Goal: Information Seeking & Learning: Compare options

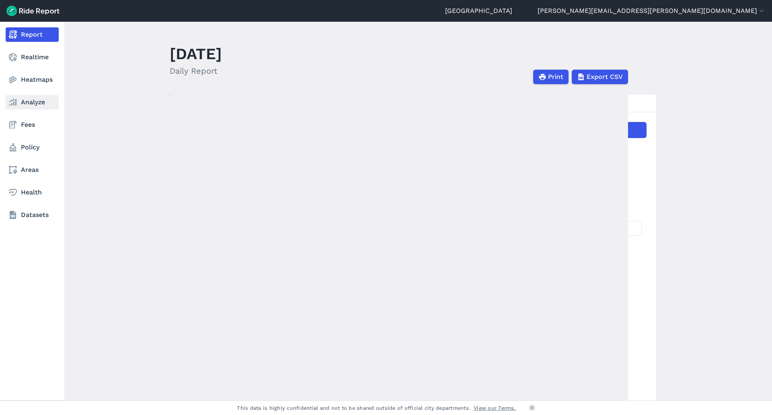
click at [37, 103] on link "Analyze" at bounding box center [32, 102] width 53 height 14
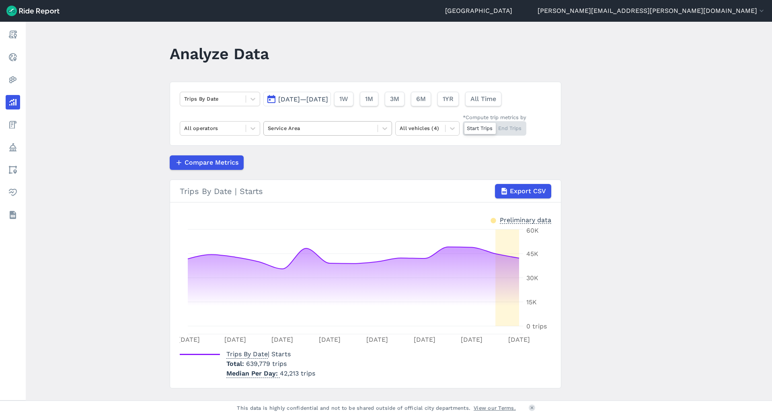
click at [279, 129] on div at bounding box center [321, 127] width 106 height 9
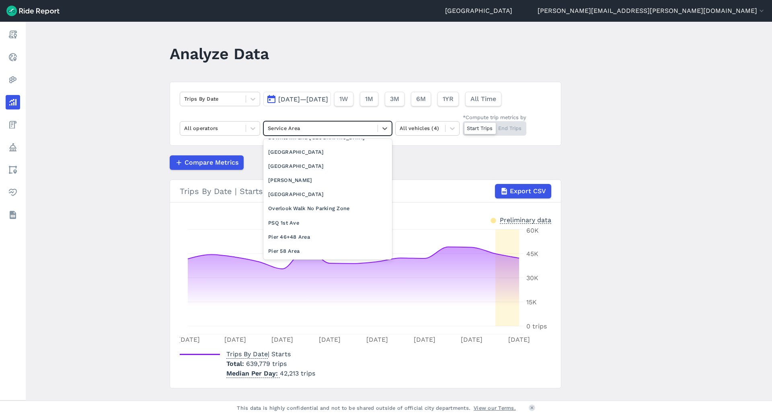
scroll to position [724, 0]
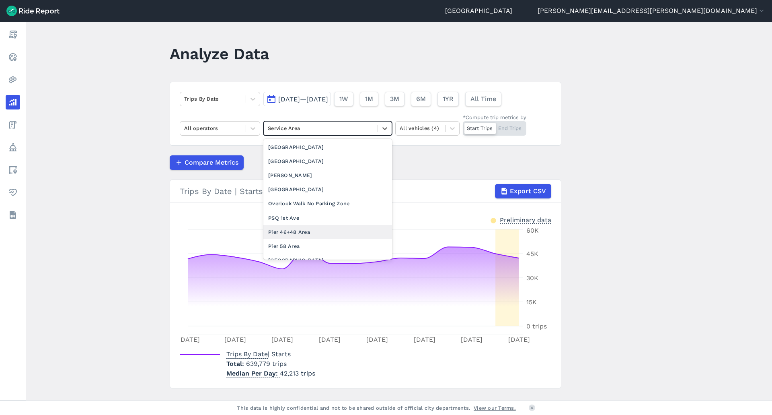
click at [285, 239] on div "Pier 46+48 Area" at bounding box center [327, 232] width 129 height 14
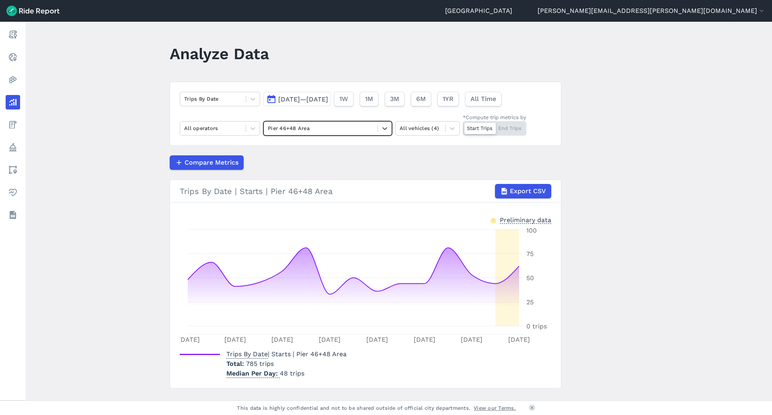
click at [515, 125] on div "Start Trips End Trips" at bounding box center [495, 128] width 64 height 14
click at [463, 125] on input "*Compute trip metrics by Start Trips End Trips" at bounding box center [463, 123] width 0 height 5
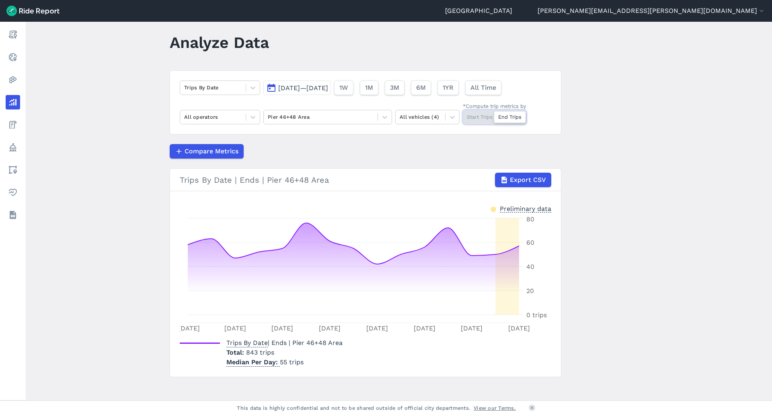
scroll to position [17, 0]
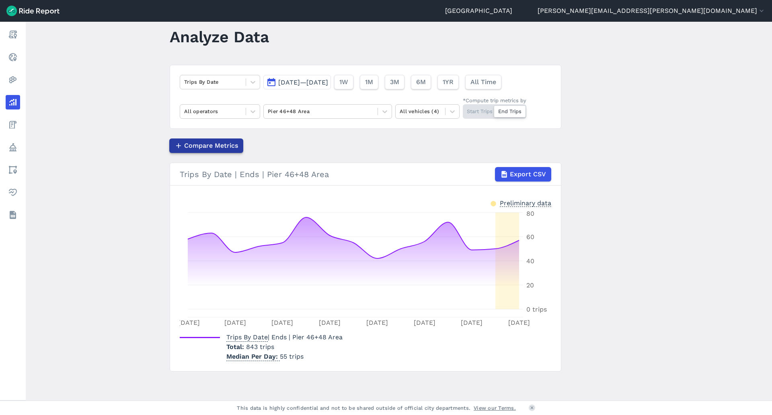
click at [197, 146] on span "Compare Metrics" at bounding box center [211, 146] width 54 height 10
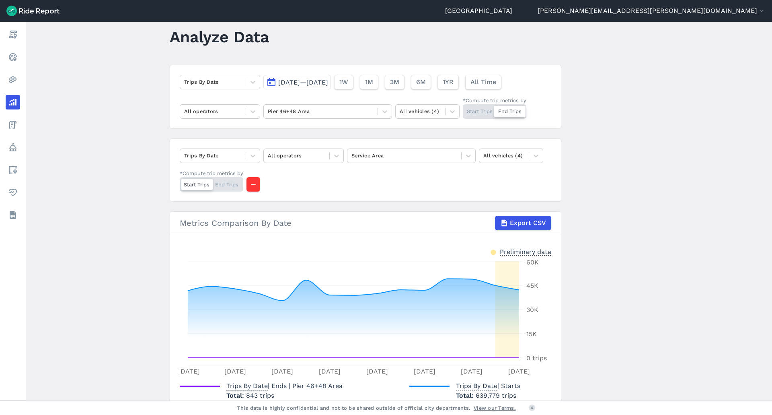
scroll to position [57, 0]
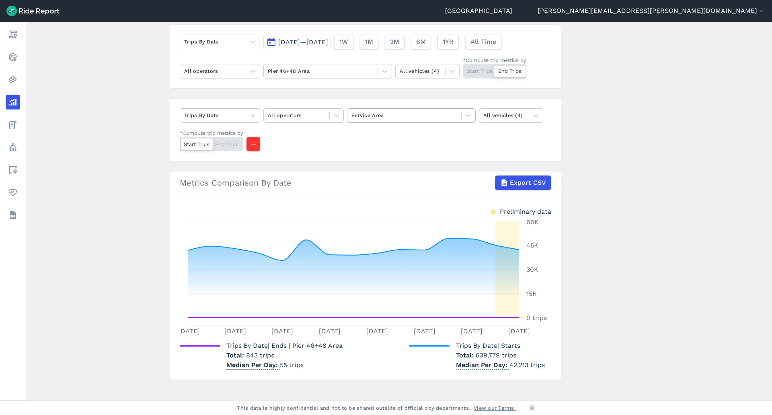
click at [375, 116] on div at bounding box center [404, 115] width 106 height 9
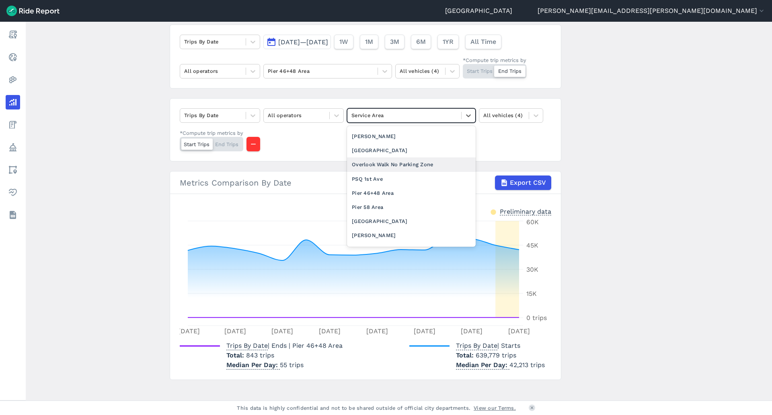
scroll to position [764, 0]
click at [379, 198] on div "Pier 58 Area" at bounding box center [411, 193] width 129 height 14
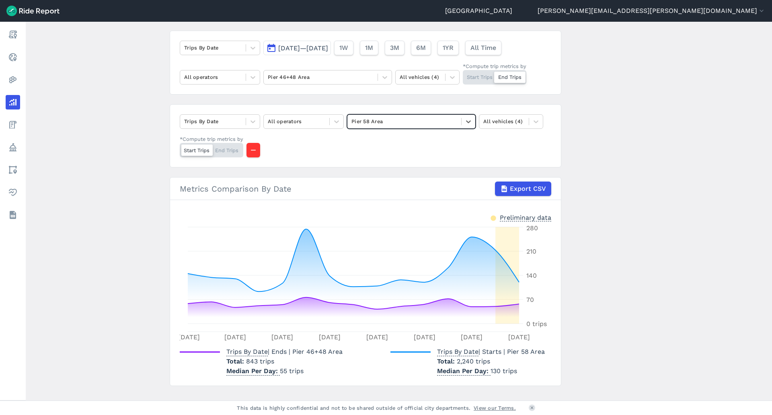
scroll to position [25, 0]
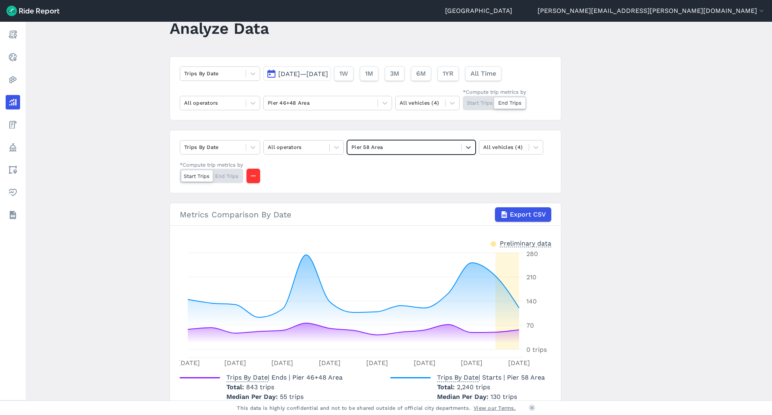
click at [308, 72] on span "[DATE]—[DATE]" at bounding box center [303, 74] width 50 height 8
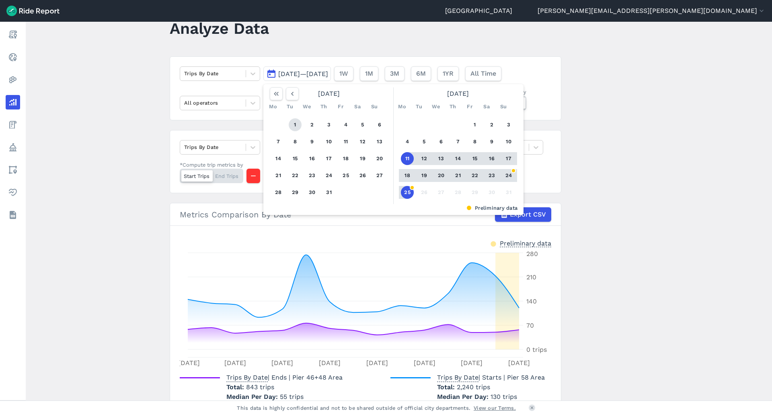
click at [289, 124] on button "1" at bounding box center [295, 124] width 13 height 13
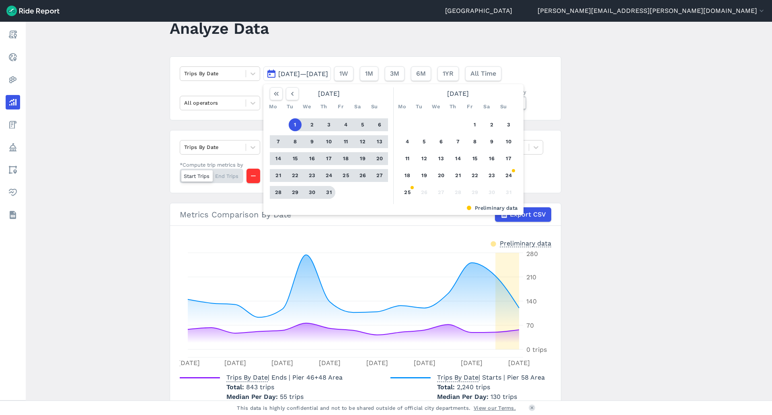
click at [326, 192] on button "31" at bounding box center [328, 192] width 13 height 13
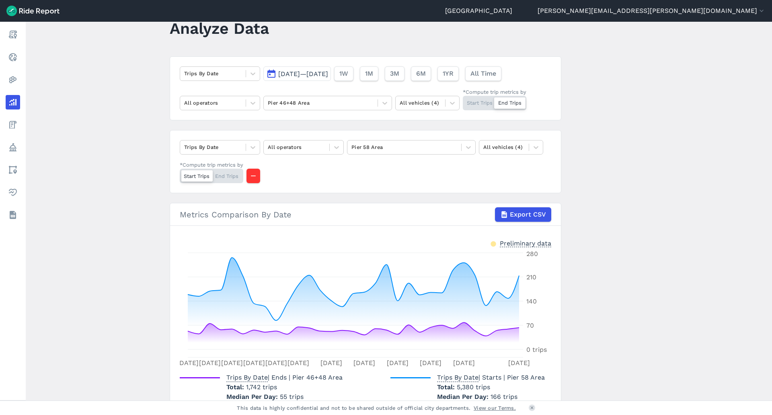
scroll to position [66, 0]
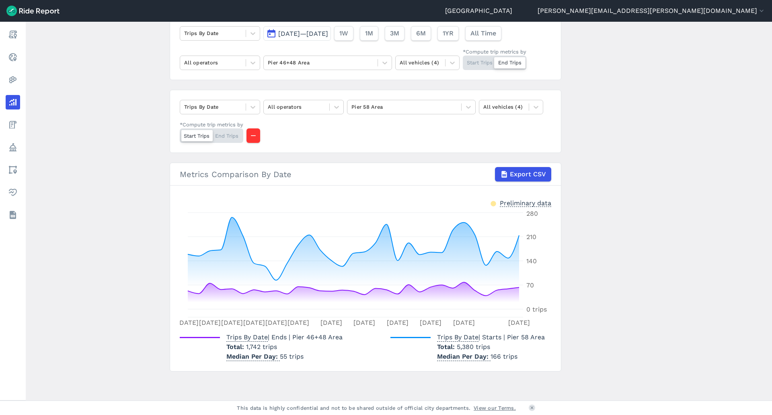
click at [226, 135] on div "Start Trips End Trips" at bounding box center [212, 135] width 64 height 14
click at [180, 134] on input "*Compute trip metrics by Start Trips End Trips" at bounding box center [180, 130] width 0 height 5
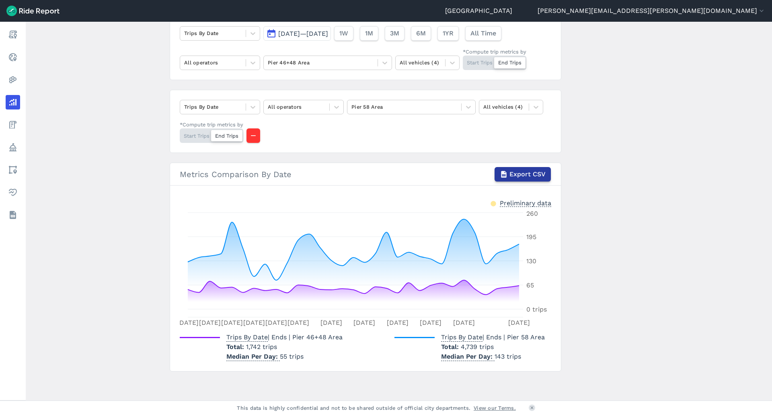
click at [527, 175] on span "Export CSV" at bounding box center [527, 174] width 36 height 10
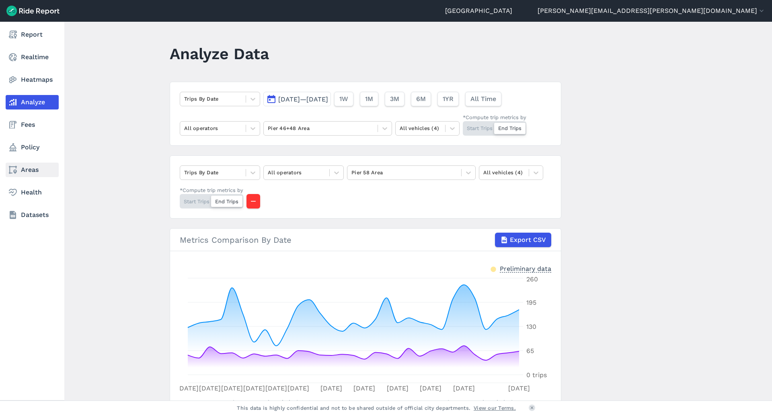
click at [30, 173] on link "Areas" at bounding box center [32, 169] width 53 height 14
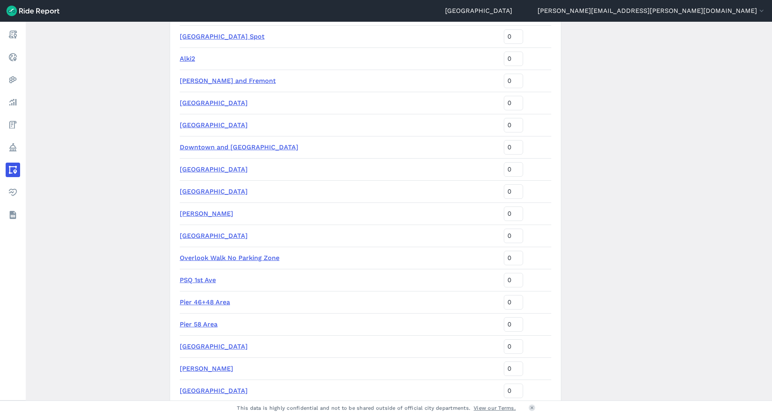
scroll to position [945, 0]
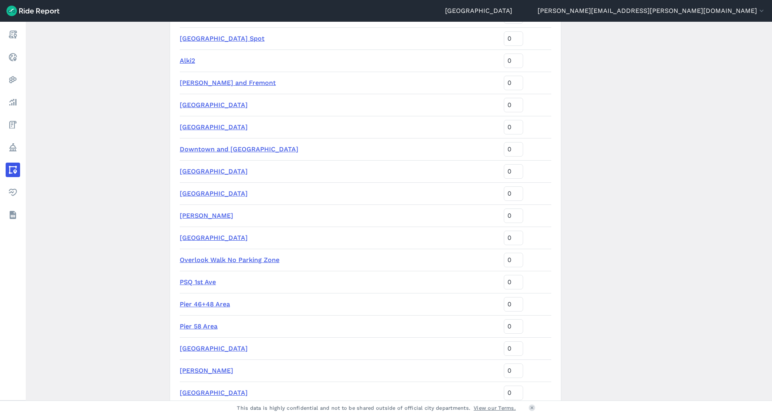
click at [193, 305] on link "Pier 46+48 Area" at bounding box center [205, 304] width 50 height 8
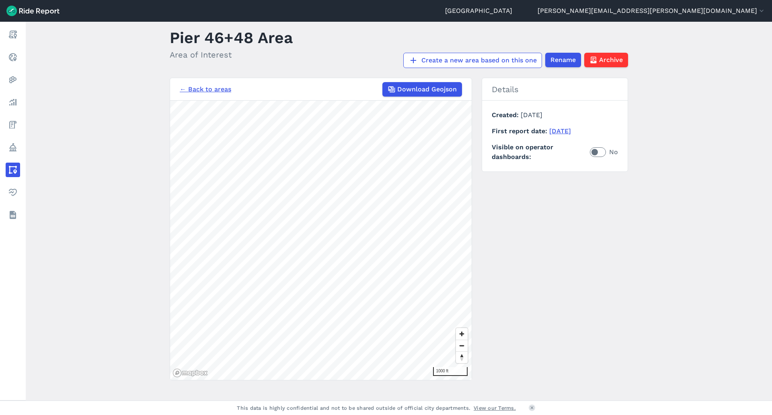
scroll to position [25, 0]
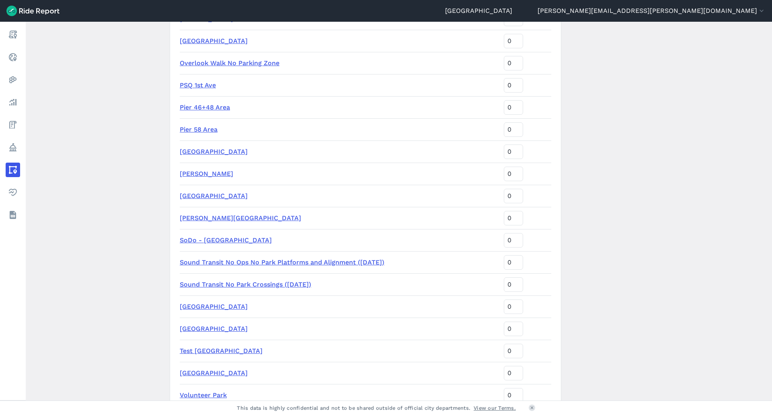
scroll to position [1105, 0]
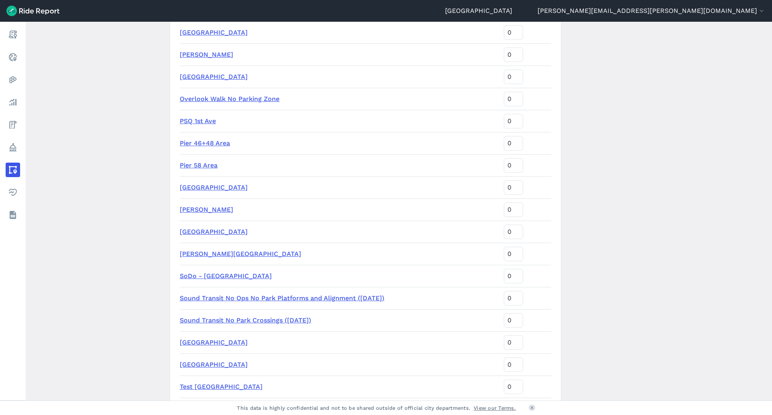
click at [187, 164] on link "Pier 58 Area" at bounding box center [199, 165] width 38 height 8
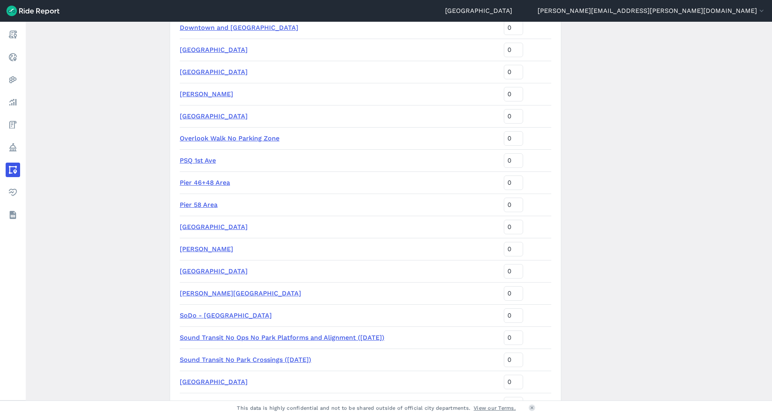
scroll to position [1086, 0]
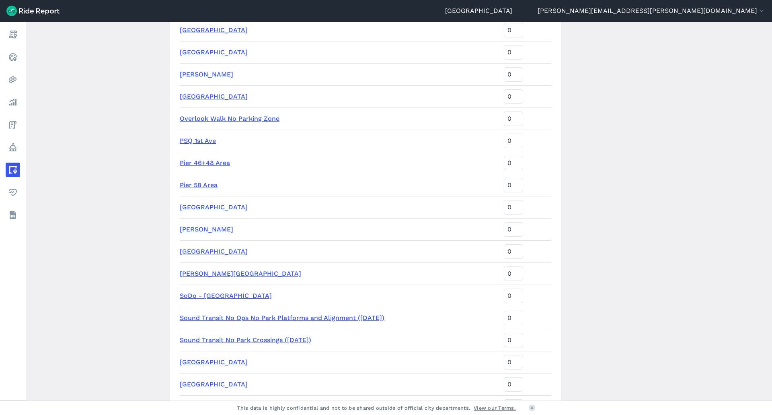
click at [201, 164] on link "Pier 46+48 Area" at bounding box center [205, 163] width 50 height 8
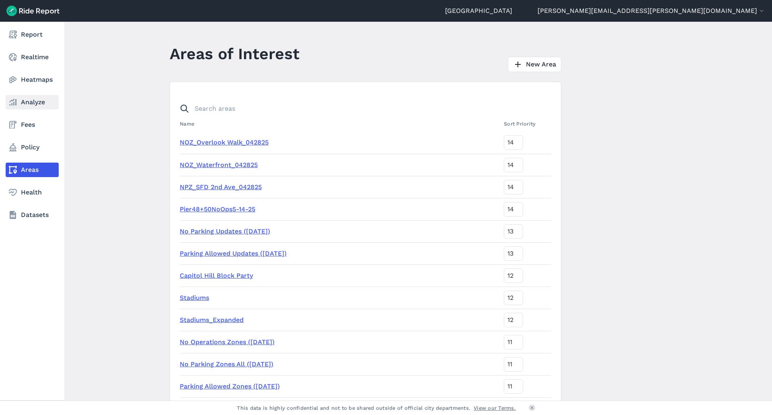
click at [25, 102] on link "Analyze" at bounding box center [32, 102] width 53 height 14
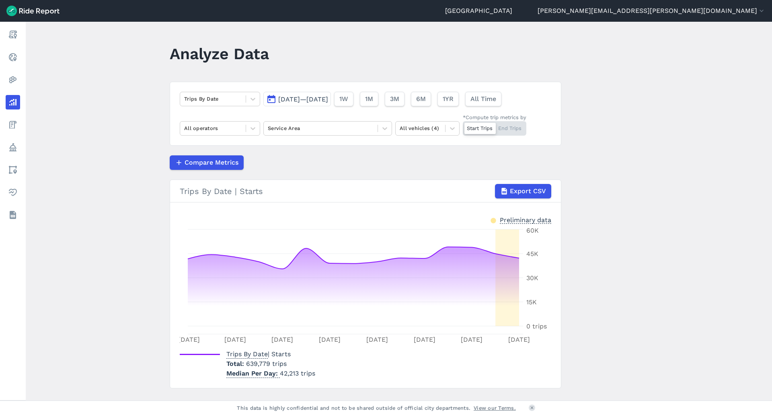
click at [509, 129] on div "Start Trips End Trips" at bounding box center [495, 128] width 64 height 14
click at [463, 126] on input "*Compute trip metrics by Start Trips End Trips" at bounding box center [463, 123] width 0 height 5
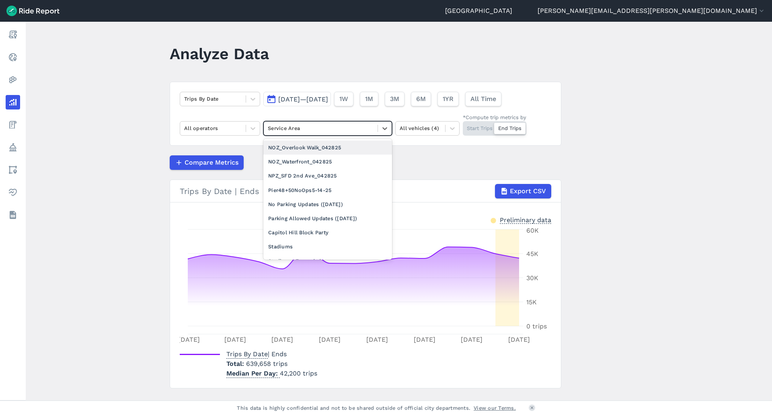
click at [318, 129] on div at bounding box center [321, 127] width 106 height 9
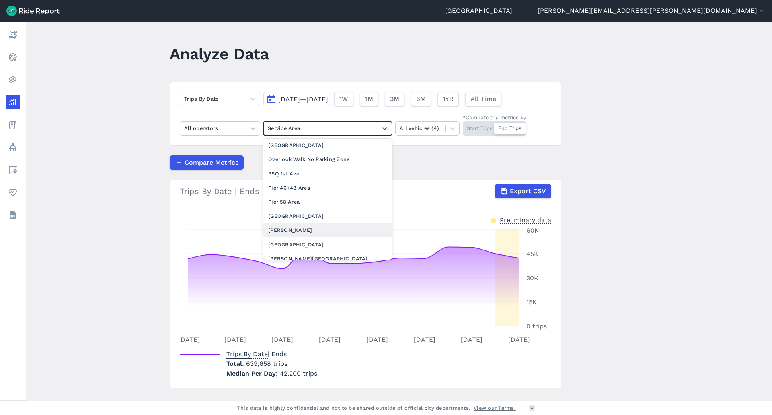
scroll to position [756, 0]
click at [293, 221] on div "Pier 58 Area" at bounding box center [327, 214] width 129 height 14
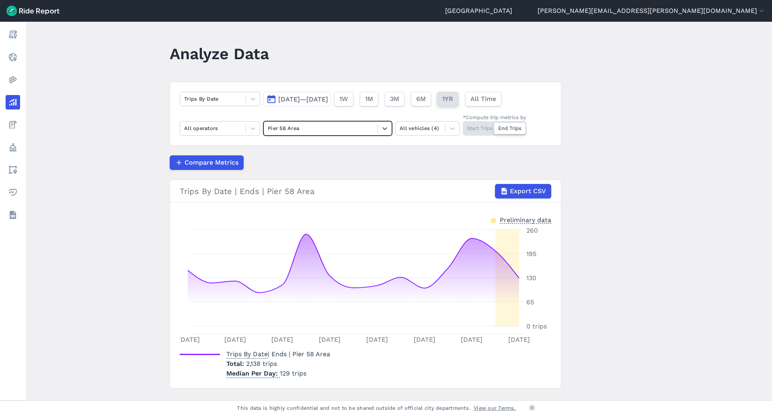
click at [458, 102] on button "1YR" at bounding box center [447, 99] width 21 height 14
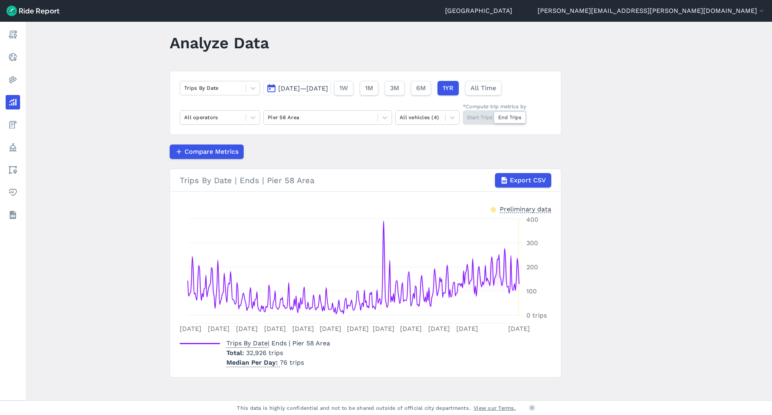
scroll to position [17, 0]
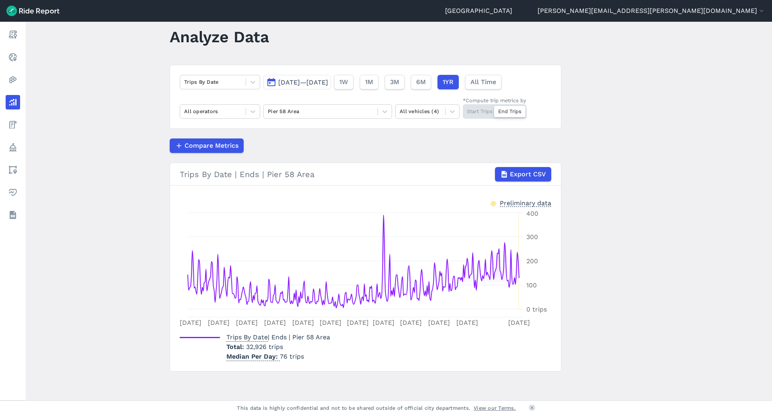
click at [636, 152] on main "Analyze Data Trips By Date [DATE]—[DATE] 1W 1M 3M 6M 1YR All Time All operators…" at bounding box center [399, 211] width 746 height 378
click at [207, 147] on span "Compare Metrics" at bounding box center [211, 146] width 54 height 10
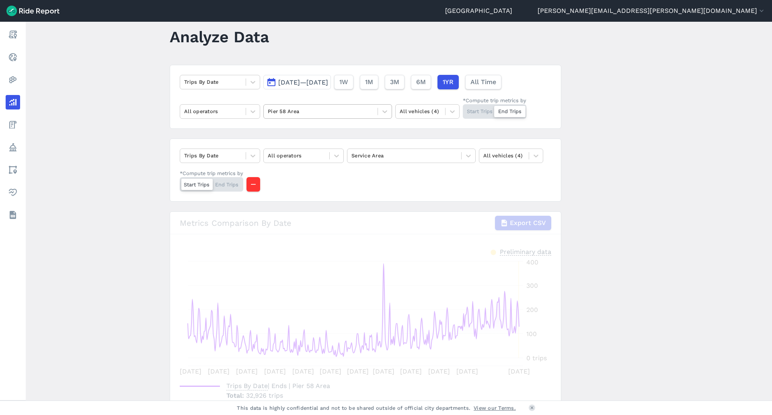
click at [296, 111] on div at bounding box center [321, 111] width 106 height 9
click at [378, 153] on div at bounding box center [404, 155] width 106 height 9
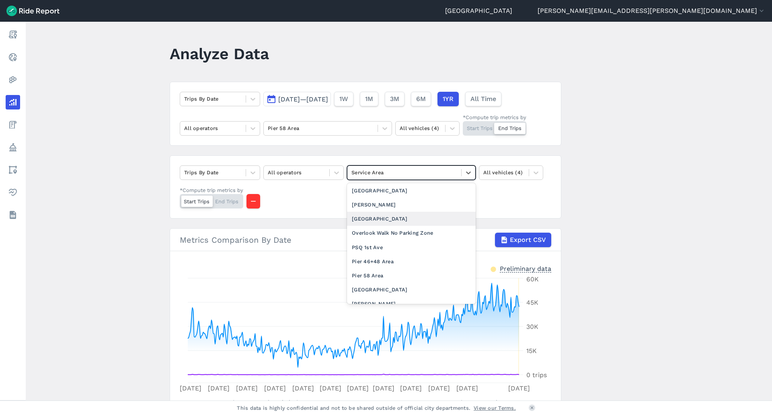
scroll to position [764, 0]
click at [381, 243] on div "Pier 46+48 Area" at bounding box center [411, 236] width 129 height 14
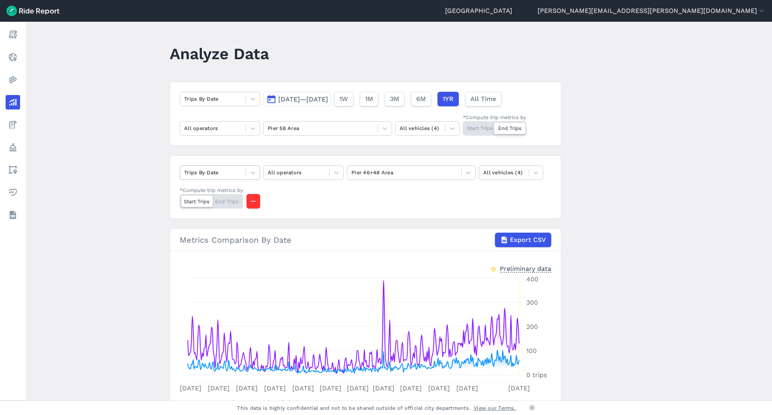
drag, startPoint x: 217, startPoint y: 169, endPoint x: 223, endPoint y: 169, distance: 5.6
click at [222, 169] on div at bounding box center [213, 172] width 58 height 9
click at [142, 129] on main "Analyze Data Trips By Date [DATE]—[DATE] 1W 1M 3M 6M 1YR All Time All operators…" at bounding box center [399, 211] width 746 height 378
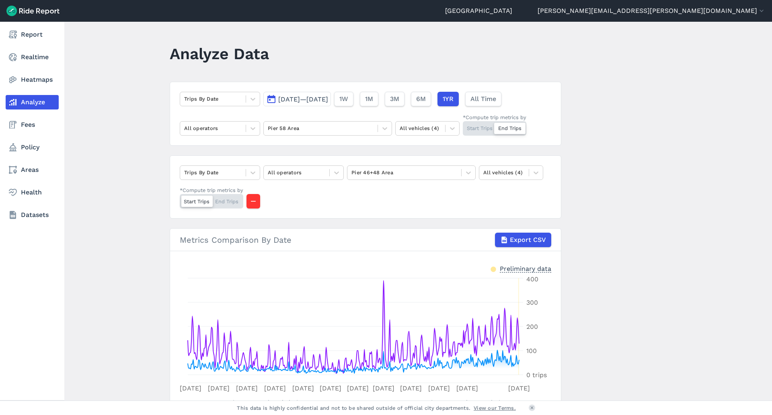
click at [37, 100] on link "Analyze" at bounding box center [32, 102] width 53 height 14
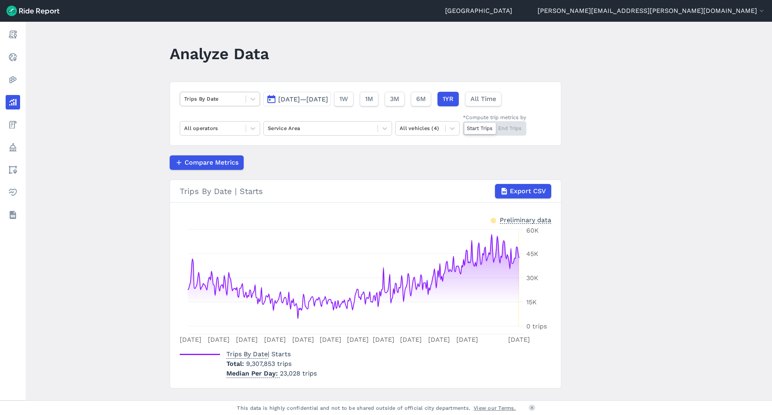
click at [230, 103] on div at bounding box center [213, 98] width 58 height 9
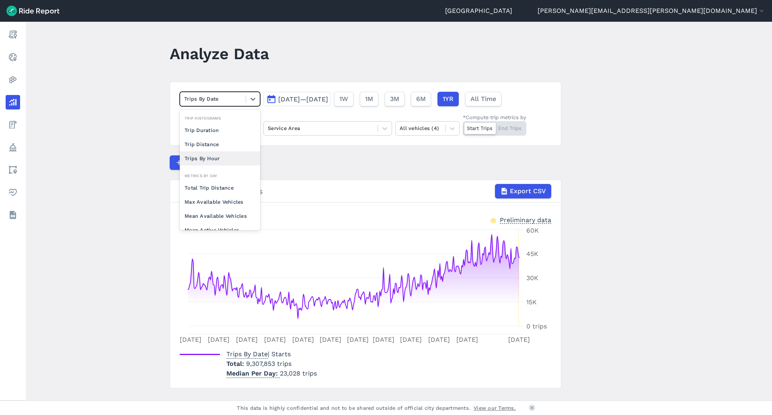
click at [207, 155] on div "Trips By Hour" at bounding box center [220, 158] width 80 height 14
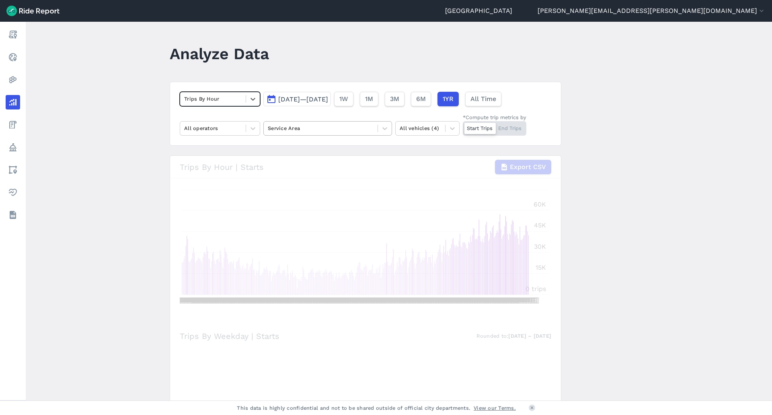
click at [298, 132] on div at bounding box center [321, 127] width 106 height 9
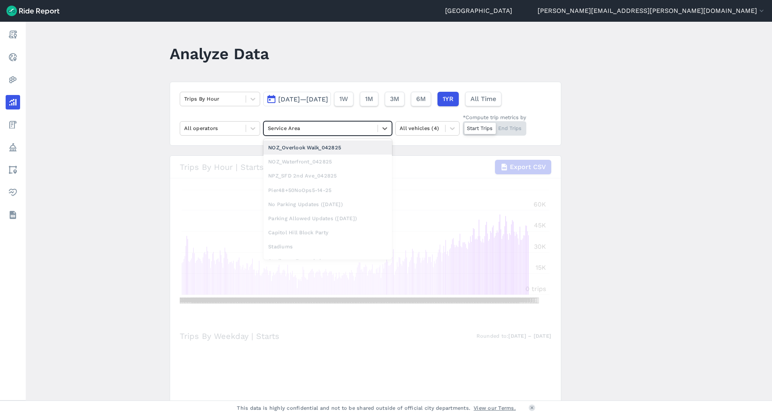
click at [611, 207] on main "Analyze Data Trips By Hour [DATE]—[DATE] 1W 1M 3M 6M 1YR All Time All operators…" at bounding box center [399, 211] width 746 height 378
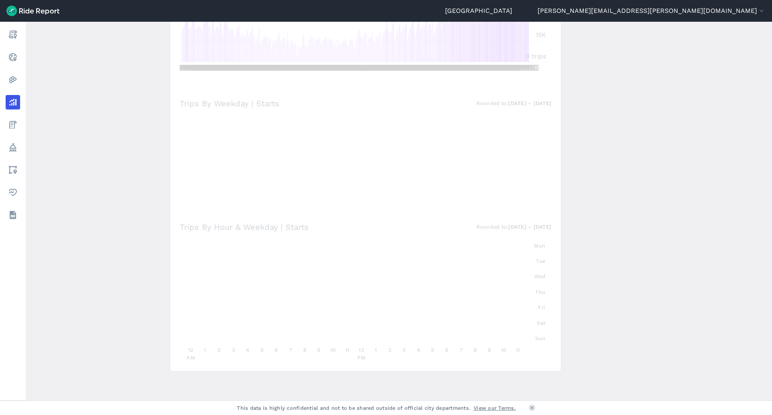
scroll to position [31, 0]
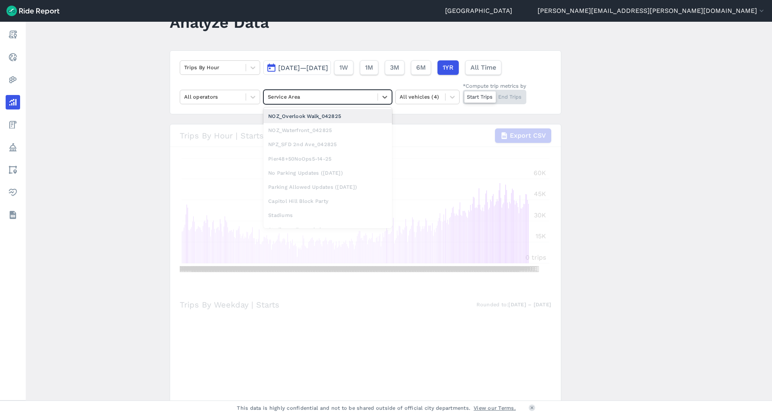
click at [304, 100] on div at bounding box center [321, 96] width 106 height 9
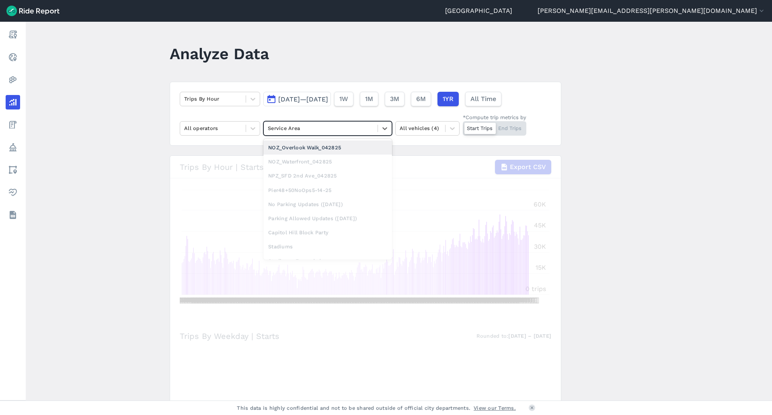
click at [86, 205] on main "Analyze Data Trips By Hour [DATE]—[DATE] 1W 1M 3M 6M 1YR All Time All operators…" at bounding box center [399, 211] width 746 height 378
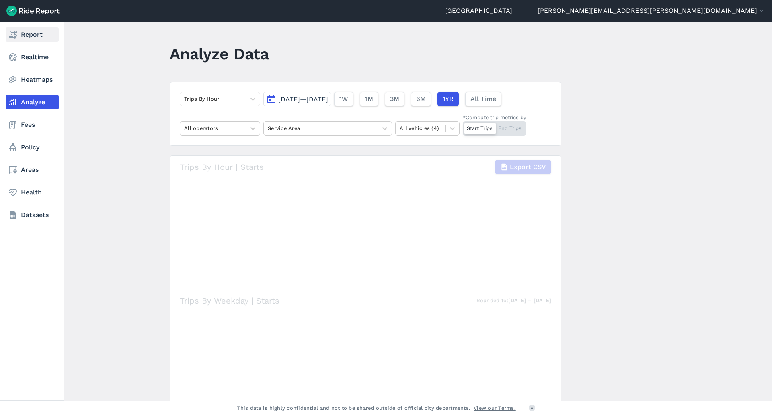
click at [13, 32] on use at bounding box center [13, 35] width 8 height 8
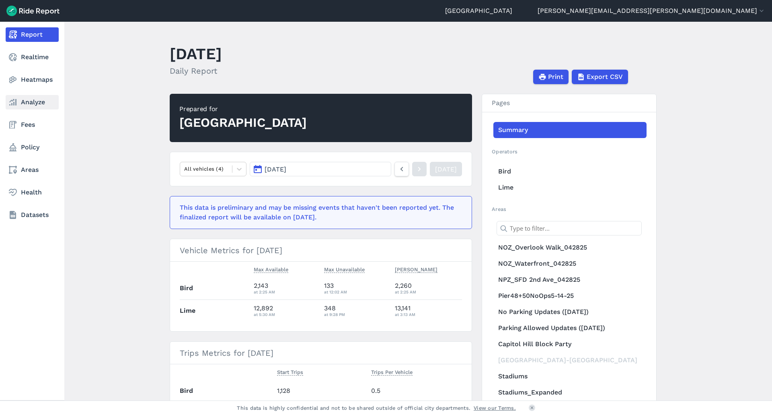
click at [41, 107] on link "Analyze" at bounding box center [32, 102] width 53 height 14
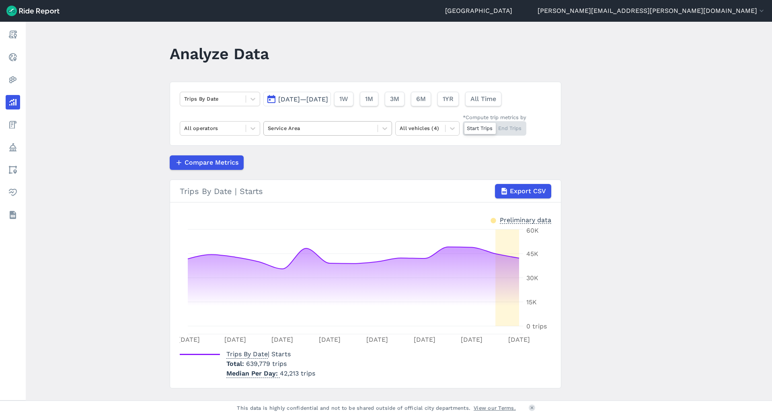
click at [342, 128] on div at bounding box center [321, 127] width 106 height 9
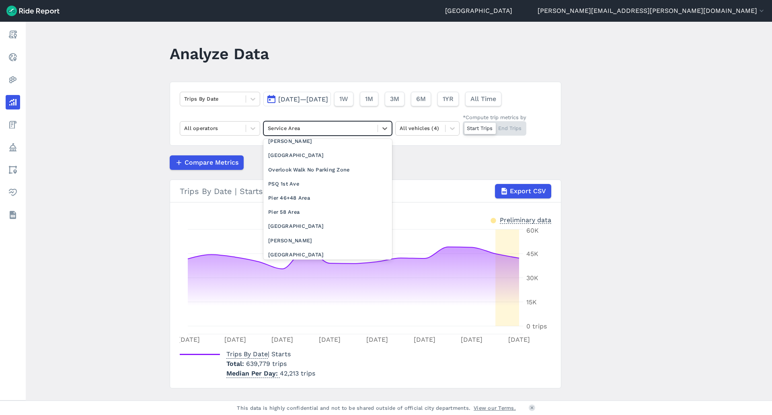
scroll to position [804, 0]
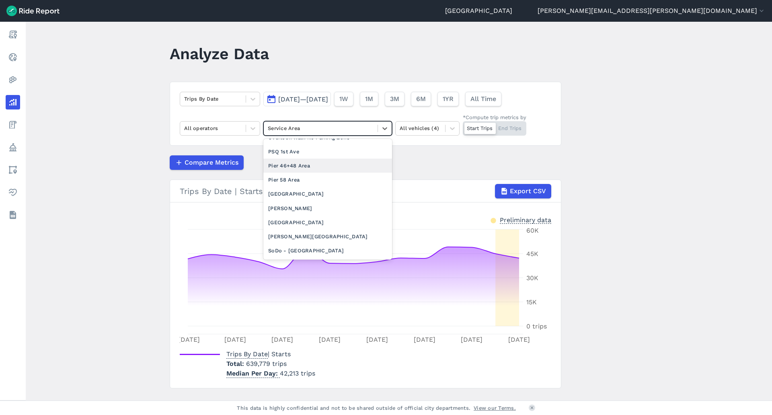
click at [286, 173] on div "Pier 46+48 Area" at bounding box center [327, 165] width 129 height 14
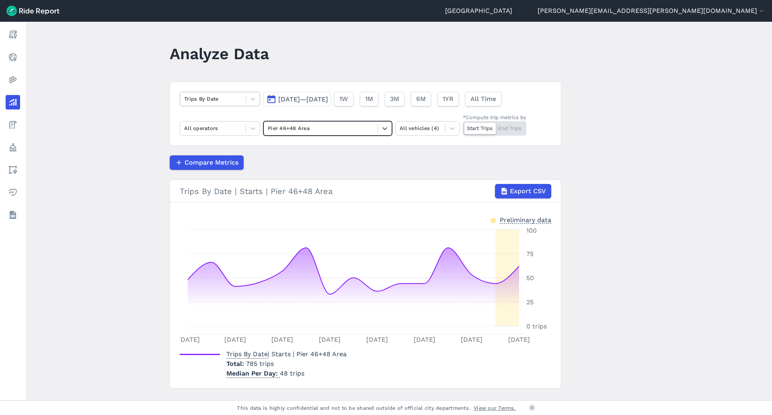
click at [220, 98] on div at bounding box center [213, 98] width 58 height 9
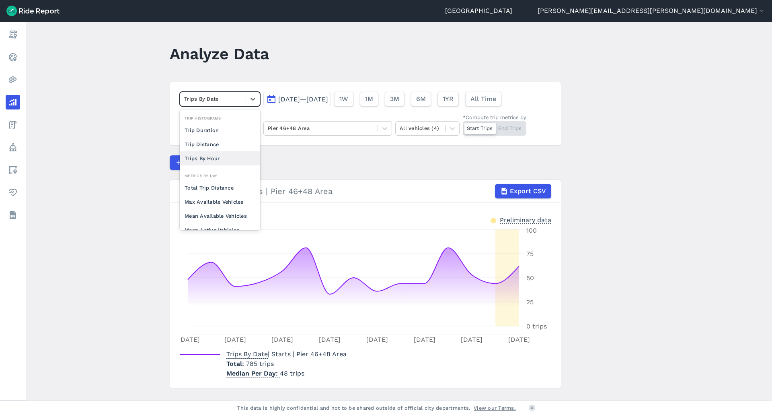
click at [203, 157] on div "Trips By Hour" at bounding box center [220, 158] width 80 height 14
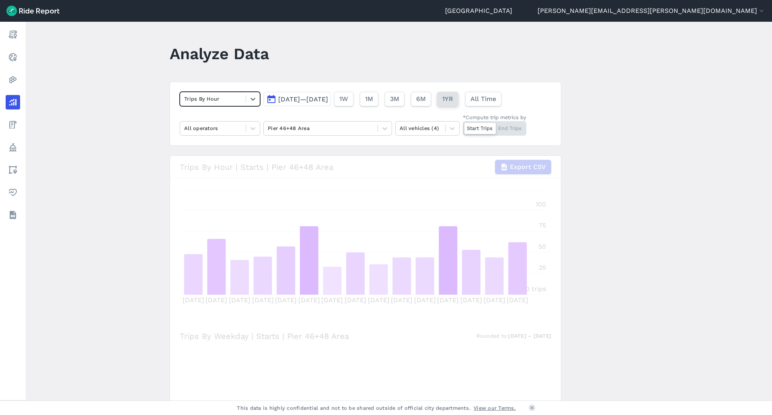
click at [453, 99] on span "1YR" at bounding box center [447, 99] width 11 height 10
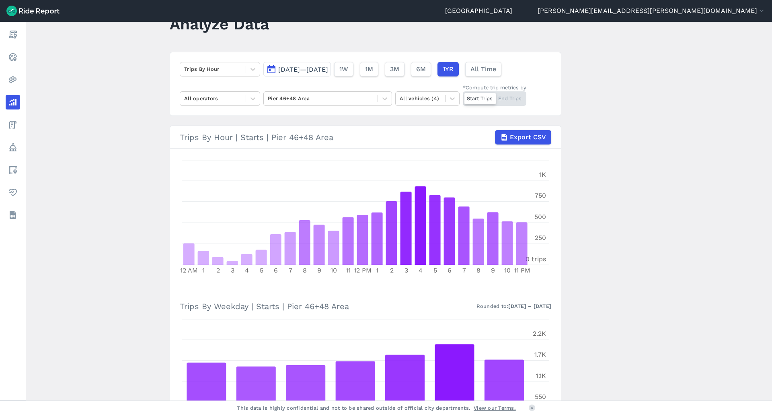
scroll to position [27, 0]
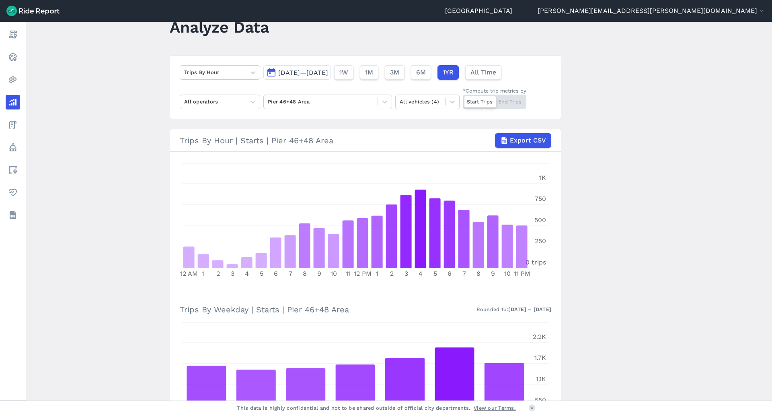
click at [511, 104] on div "Start Trips End Trips" at bounding box center [495, 101] width 64 height 14
click at [463, 100] on input "*Compute trip metrics by Start Trips End Trips" at bounding box center [463, 96] width 0 height 5
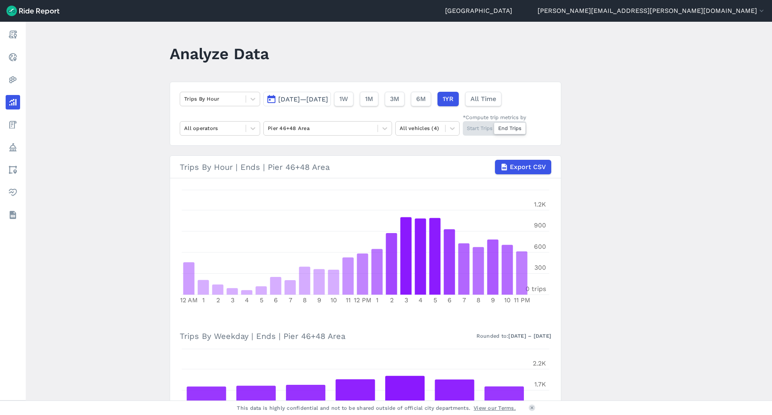
drag, startPoint x: 668, startPoint y: 171, endPoint x: 684, endPoint y: 133, distance: 41.3
click at [684, 133] on main "Analyze Data Trips By Hour Aug 26, 2024—Aug 25, 2025 1W 1M 3M 6M 1YR All Time A…" at bounding box center [399, 211] width 746 height 378
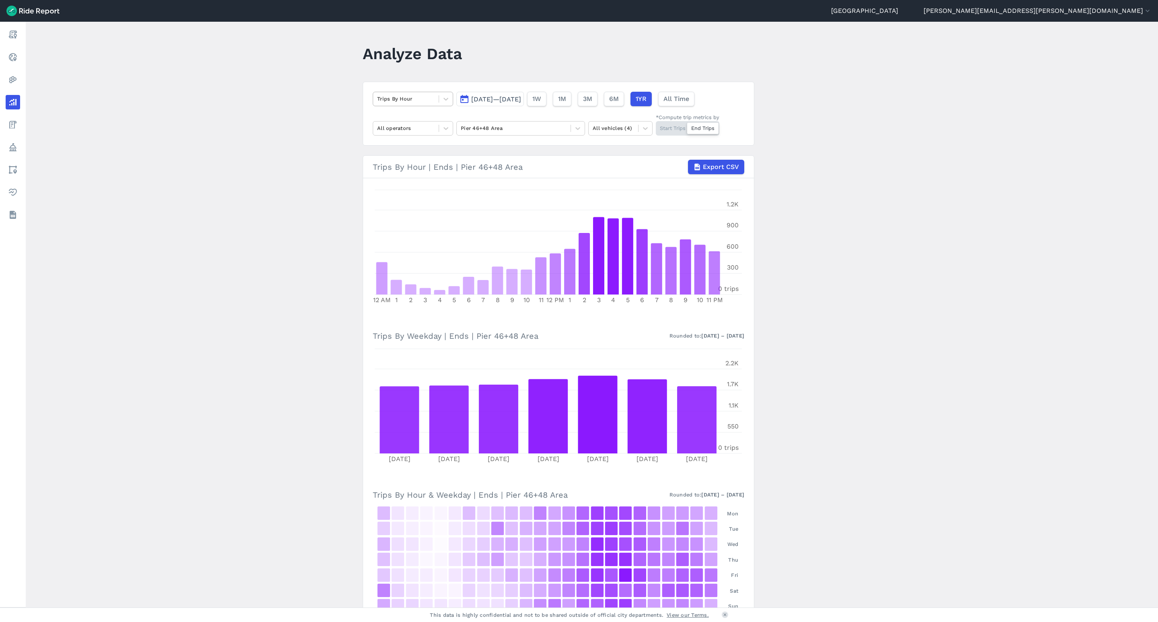
click at [409, 99] on div at bounding box center [406, 98] width 58 height 9
click at [421, 218] on div "Mean Active Vehicles" at bounding box center [413, 213] width 80 height 14
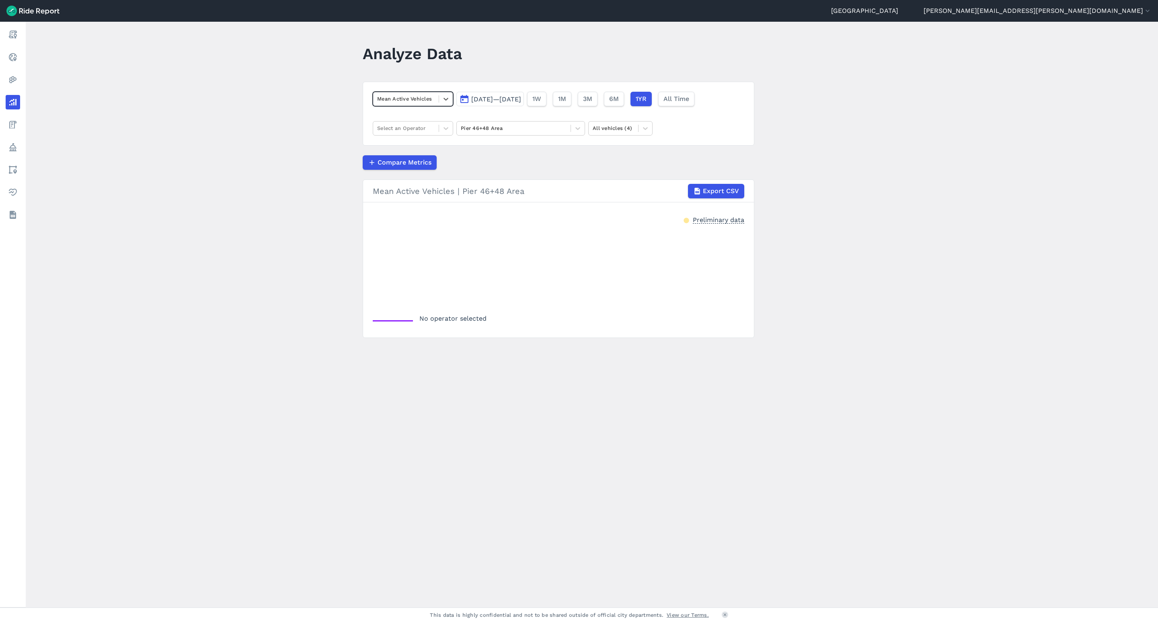
click at [414, 103] on div at bounding box center [406, 98] width 58 height 9
click at [414, 156] on div "Trips By Hour" at bounding box center [413, 158] width 80 height 14
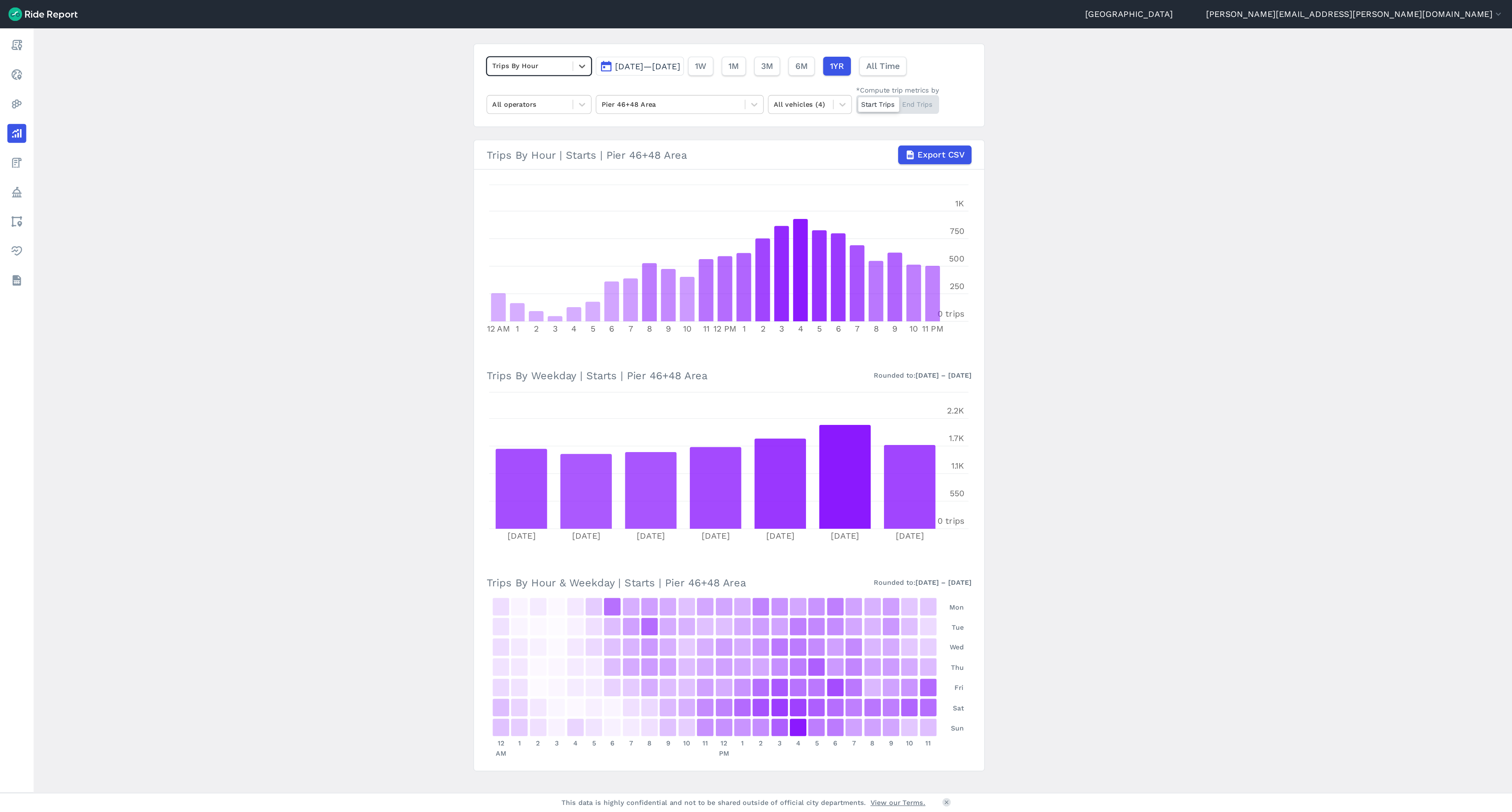
scroll to position [59, 0]
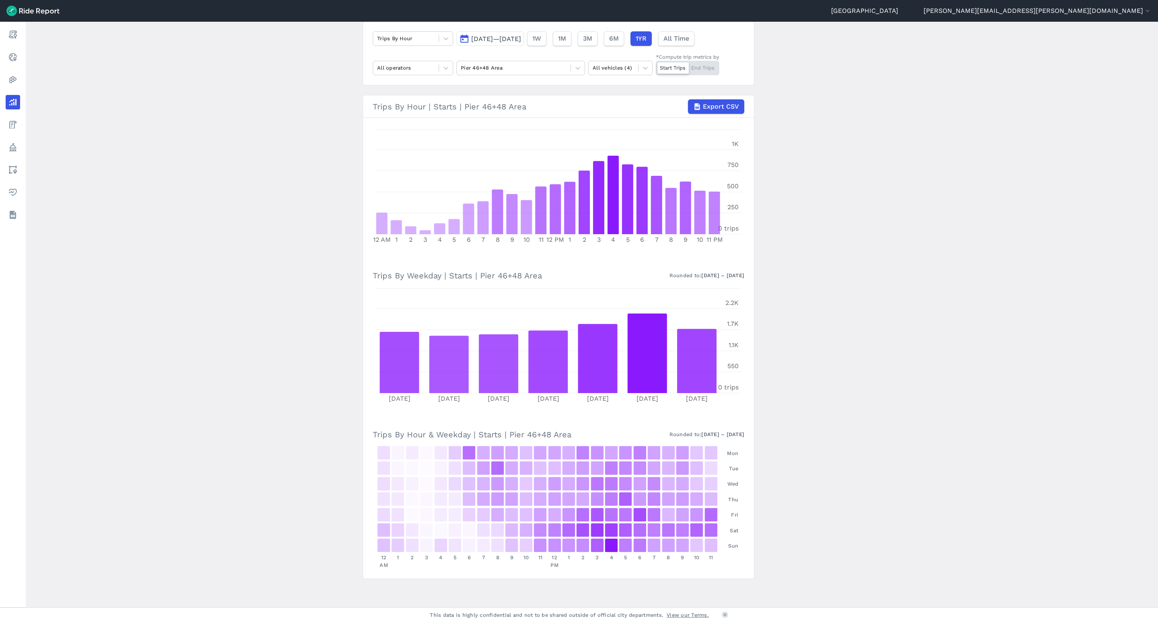
drag, startPoint x: 842, startPoint y: 203, endPoint x: 832, endPoint y: 193, distance: 14.3
click at [772, 193] on main "Analyze Data Trips By Hour Aug 26, 2024—Aug 25, 2025 1W 1M 3M 6M 1YR All Time A…" at bounding box center [592, 314] width 1132 height 585
click at [707, 68] on div "Start Trips End Trips" at bounding box center [688, 68] width 64 height 14
click at [656, 66] on input "*Compute trip metrics by Start Trips End Trips" at bounding box center [656, 63] width 0 height 5
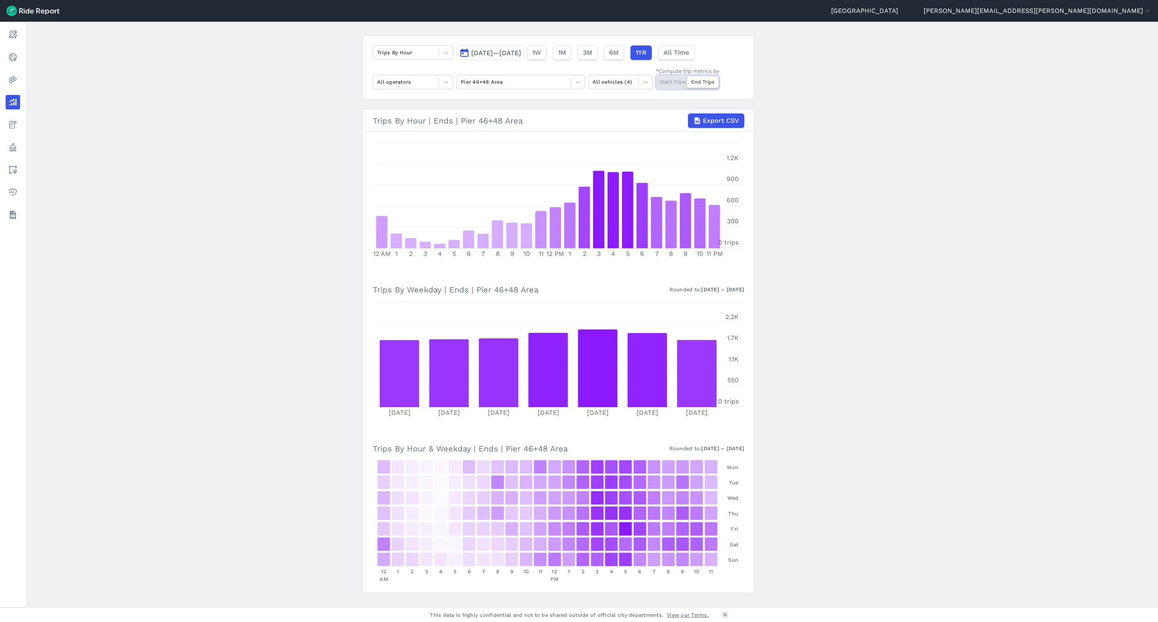
scroll to position [60, 0]
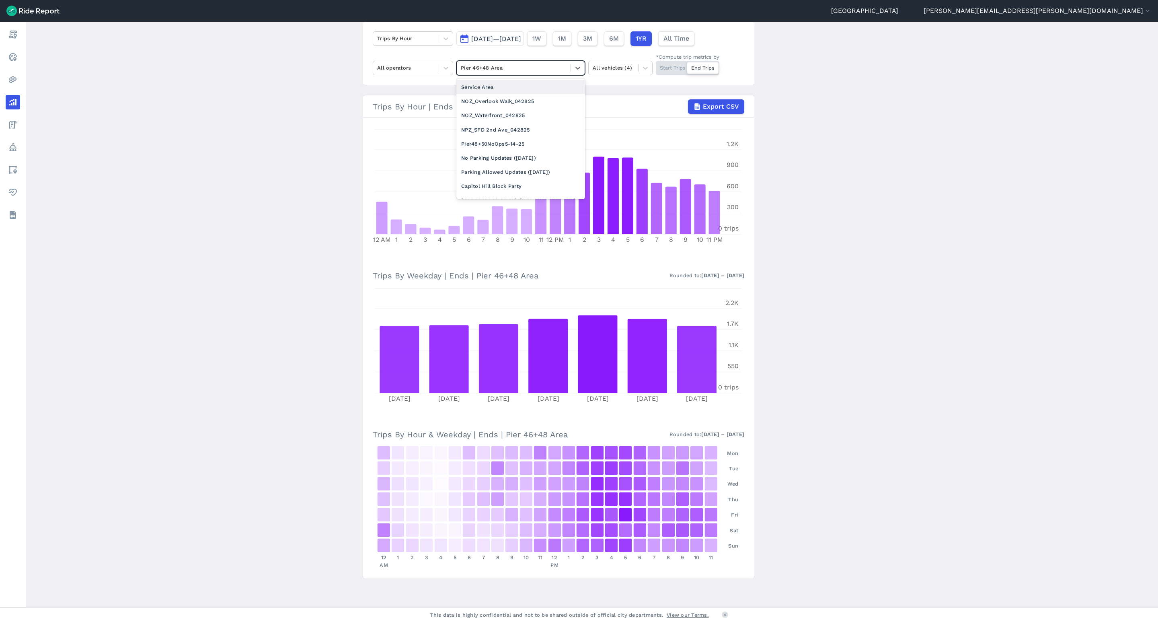
click at [496, 70] on div at bounding box center [514, 67] width 106 height 9
click at [485, 146] on div "Pier 58 Area" at bounding box center [520, 139] width 129 height 14
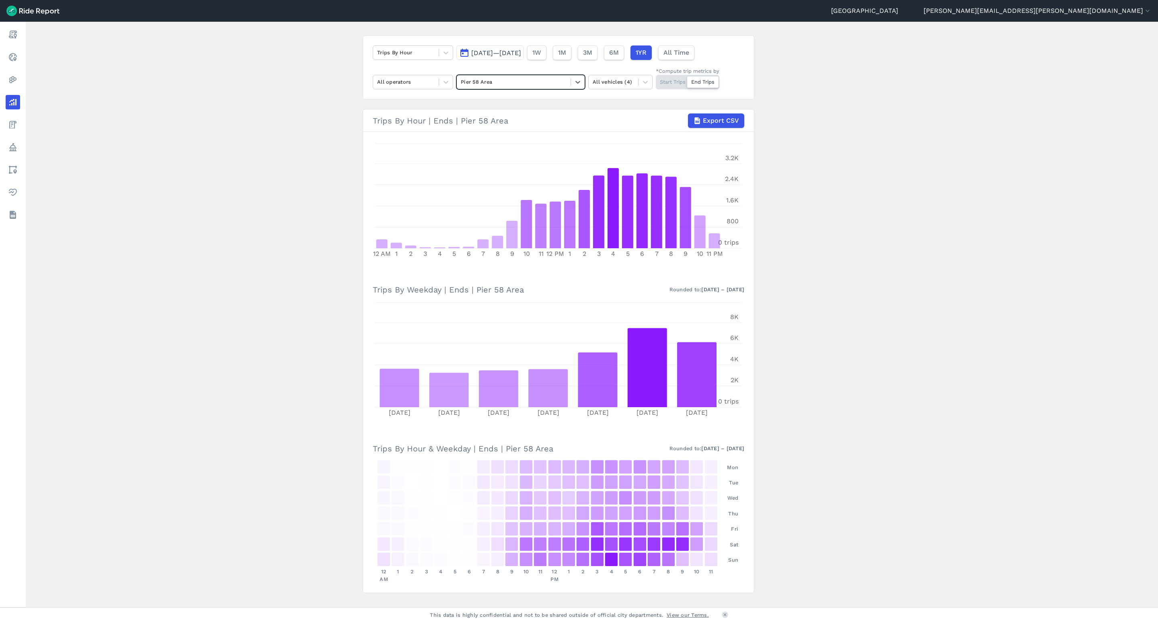
scroll to position [60, 0]
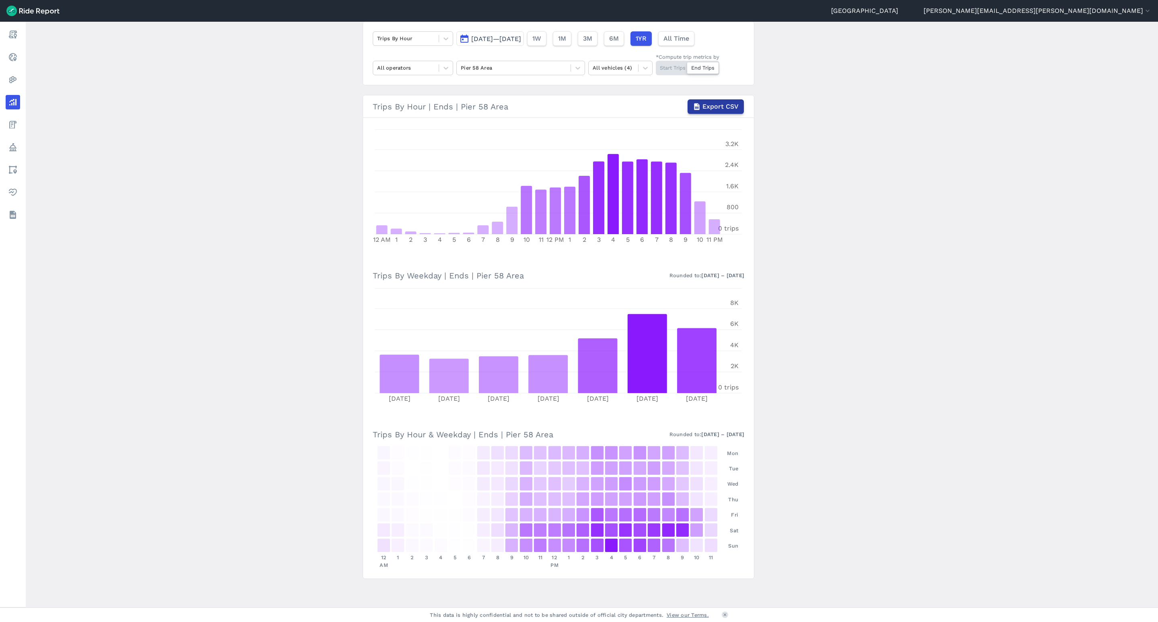
click at [705, 104] on span "Export CSV" at bounding box center [720, 107] width 36 height 10
click at [500, 70] on div at bounding box center [514, 67] width 106 height 9
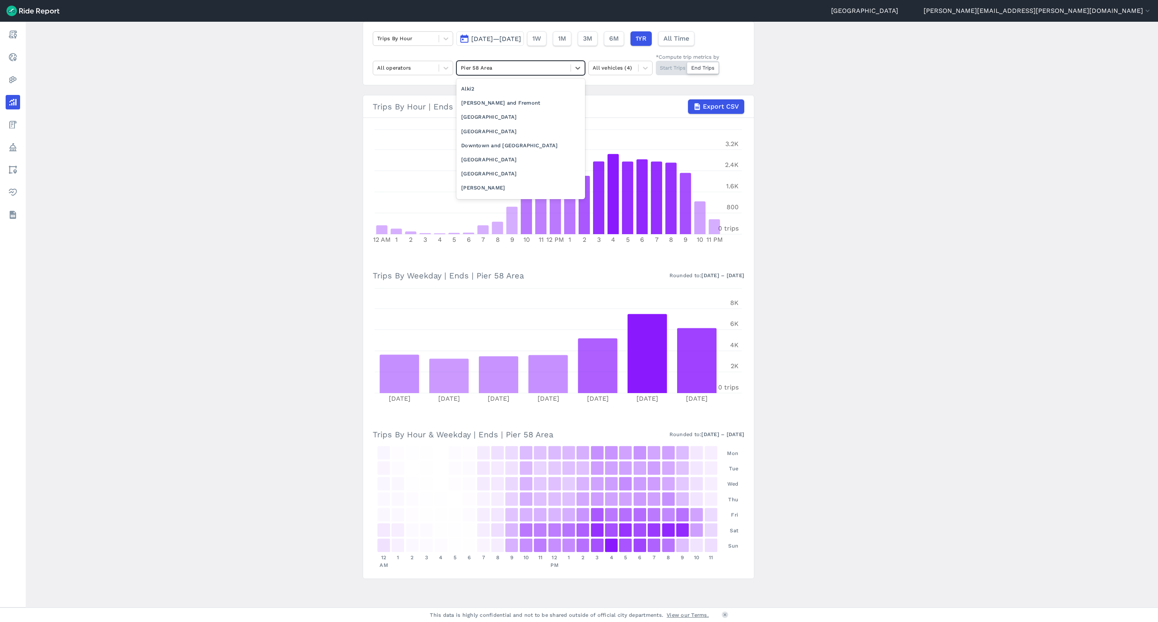
scroll to position [784, 0]
click at [496, 146] on div "Pier 46+48 Area" at bounding box center [520, 139] width 129 height 14
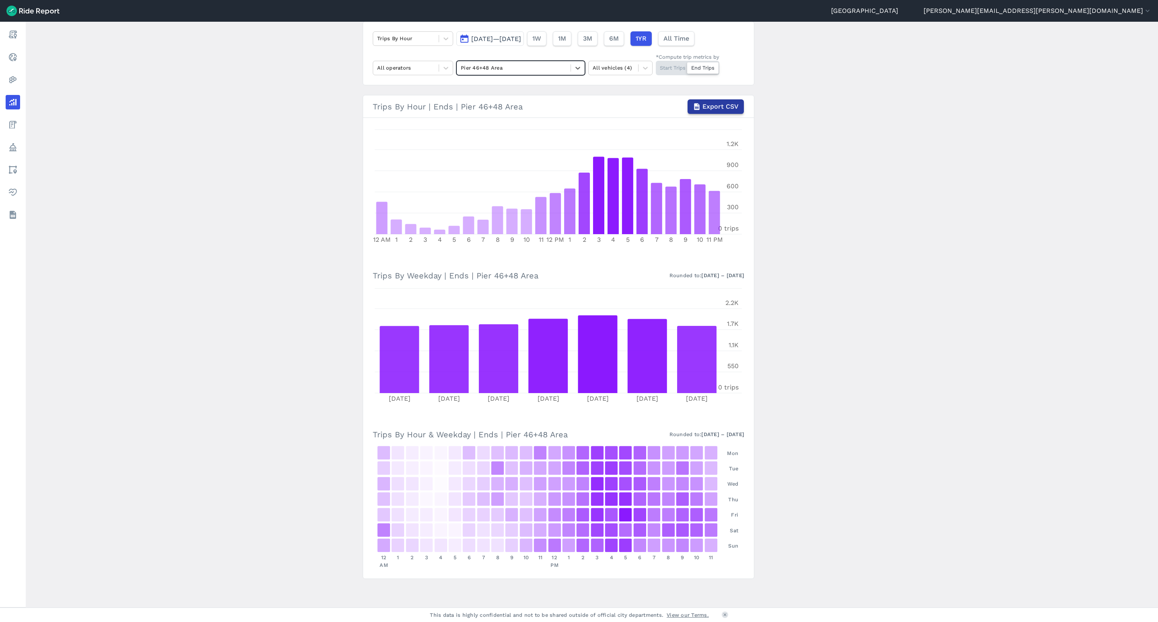
click at [702, 107] on span "Export CSV" at bounding box center [720, 107] width 36 height 10
click at [772, 261] on main "Analyze Data Trips By Hour Aug 26, 2024—Aug 25, 2025 1W 1M 3M 6M 1YR All Time A…" at bounding box center [592, 314] width 1132 height 585
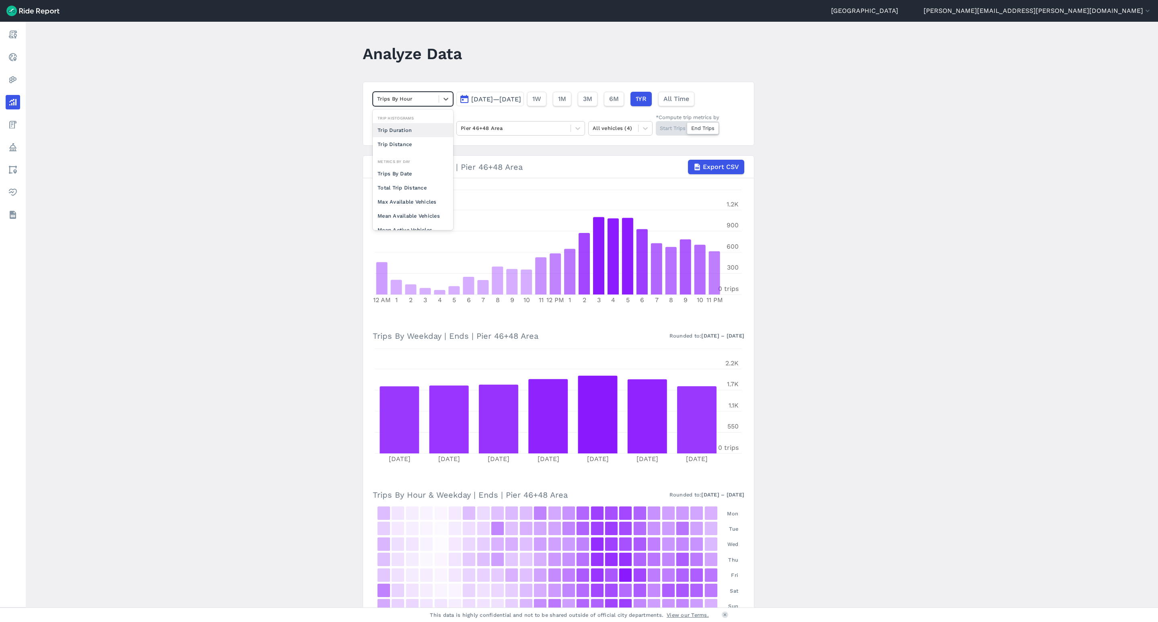
click at [411, 98] on div at bounding box center [406, 98] width 58 height 9
click at [405, 172] on div "Trips By Date" at bounding box center [413, 173] width 80 height 14
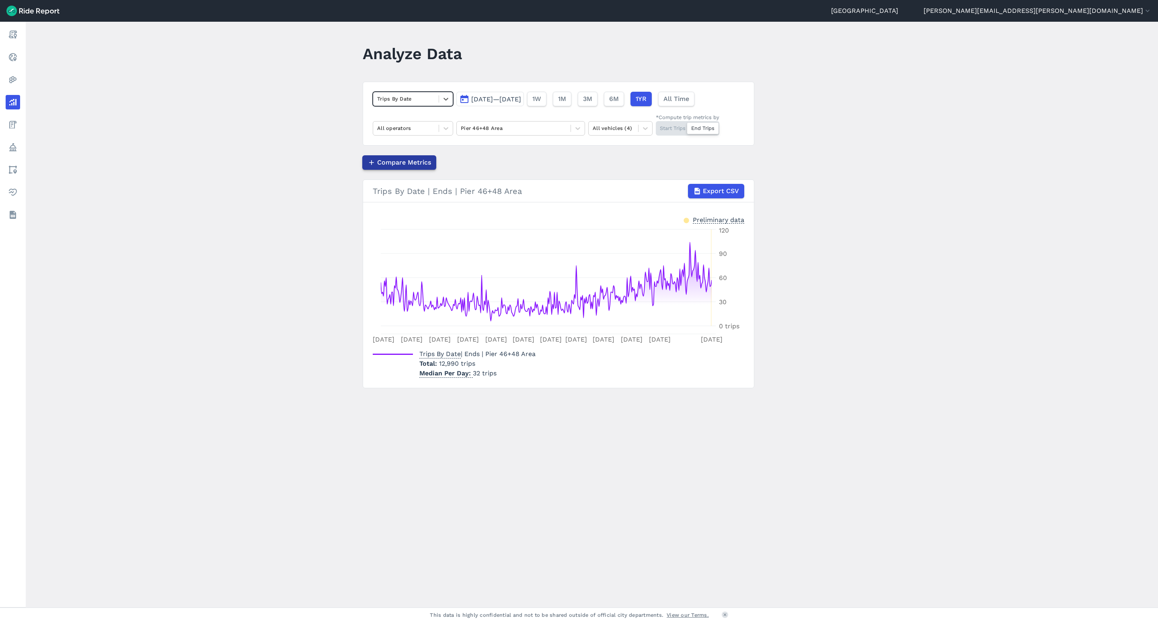
click at [404, 161] on span "Compare Metrics" at bounding box center [404, 163] width 54 height 10
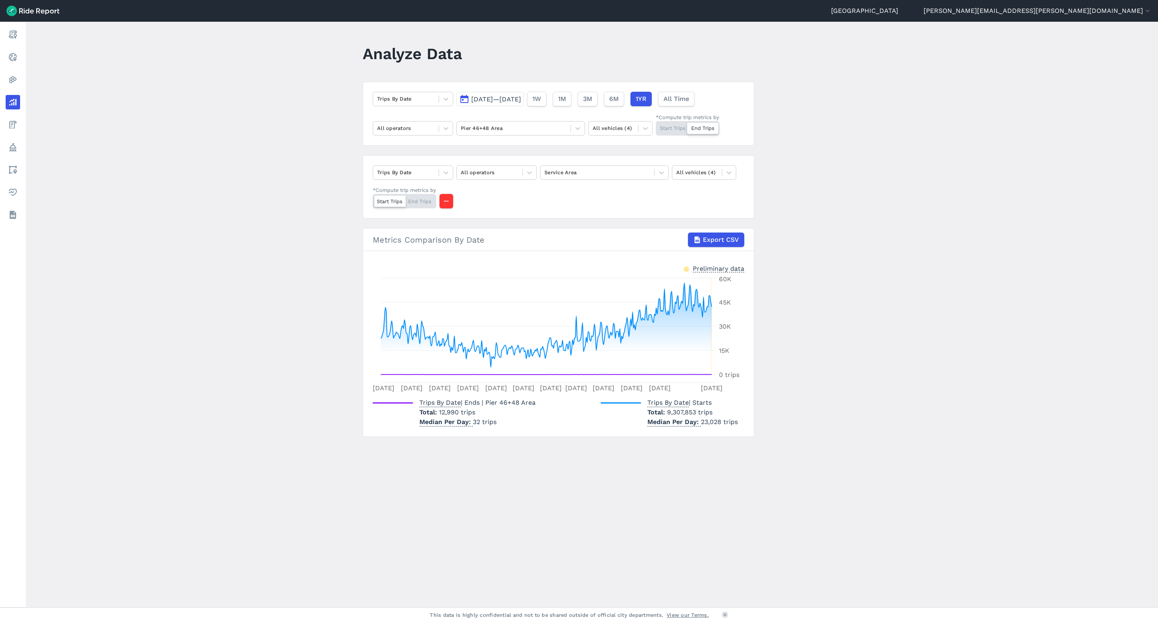
click at [425, 201] on div "Start Trips End Trips" at bounding box center [405, 201] width 64 height 14
click at [373, 199] on input "*Compute trip metrics by Start Trips End Trips" at bounding box center [373, 196] width 0 height 5
click at [602, 175] on div at bounding box center [597, 172] width 106 height 9
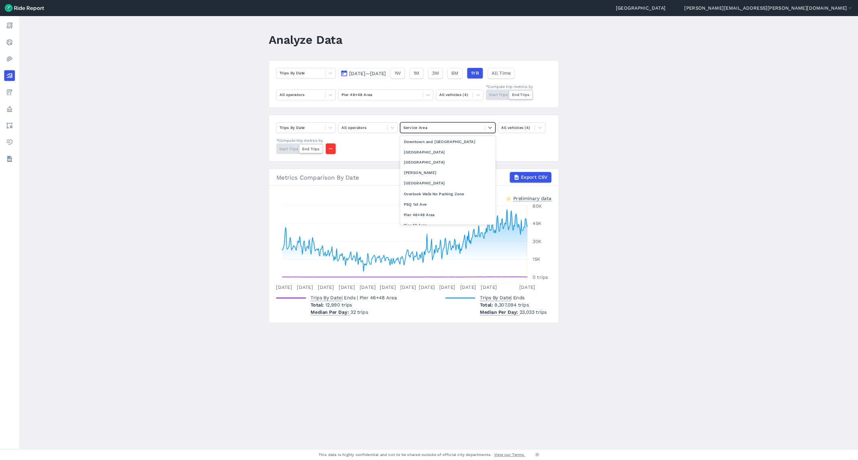
scroll to position [784, 0]
click at [595, 249] on div "Pier 58 Area" at bounding box center [604, 244] width 129 height 14
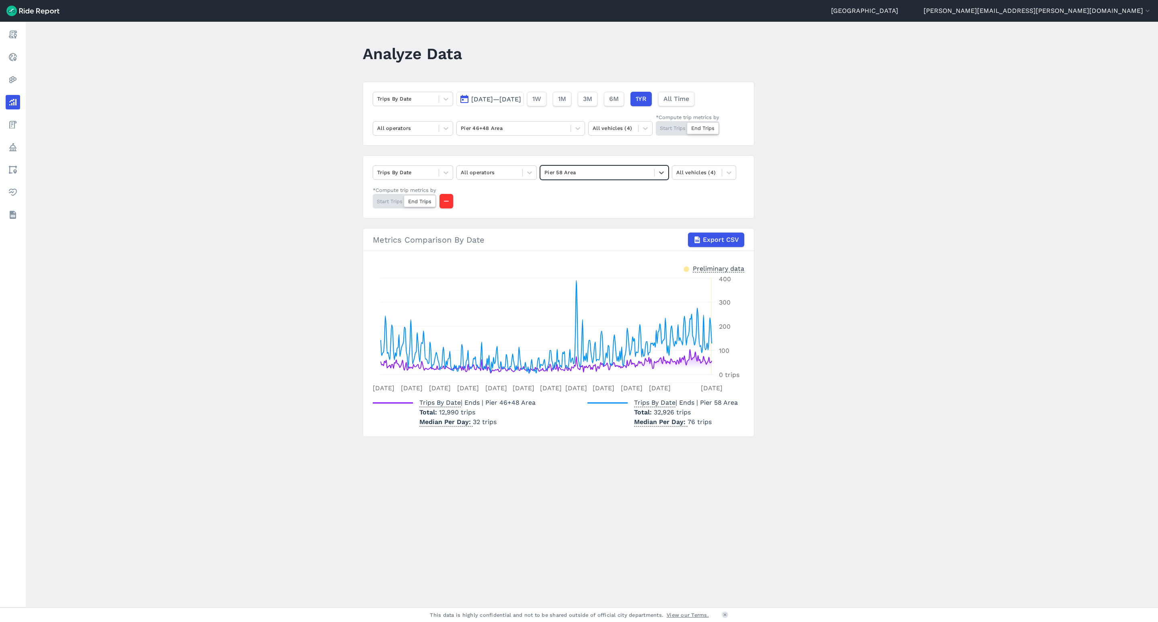
click at [772, 348] on main "Analyze Data Trips By Date Aug 26, 2024—Aug 25, 2025 1W 1M 3M 6M 1YR All Time A…" at bounding box center [592, 314] width 1132 height 585
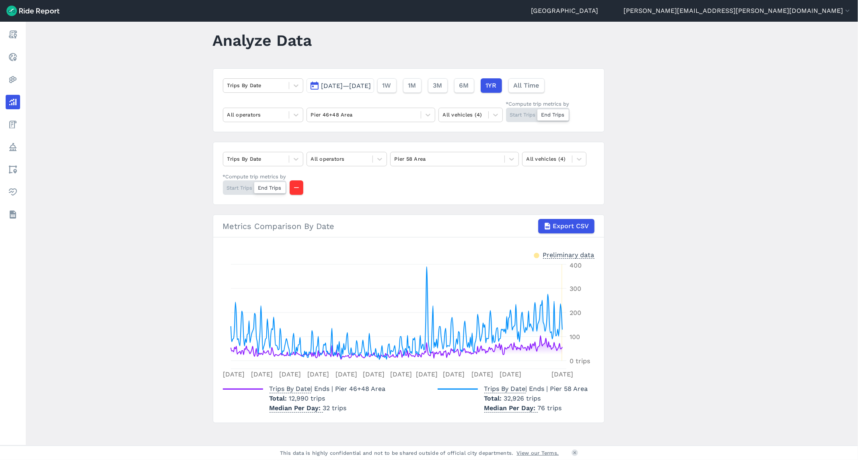
scroll to position [20, 0]
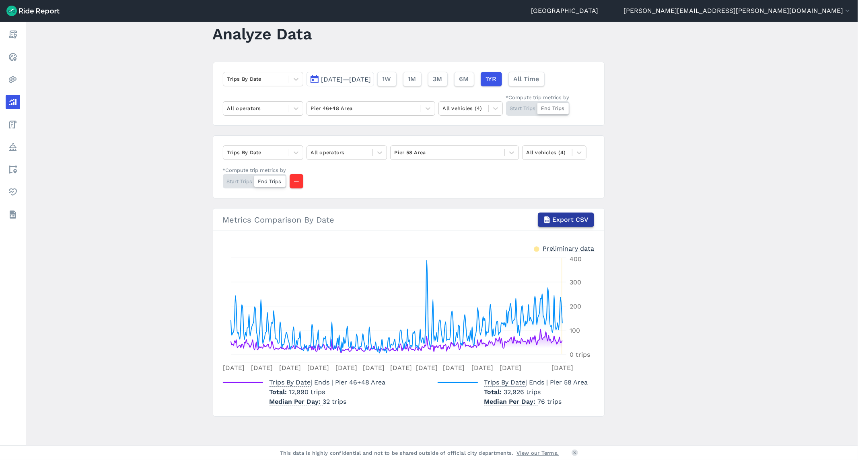
click at [570, 218] on span "Export CSV" at bounding box center [571, 220] width 36 height 10
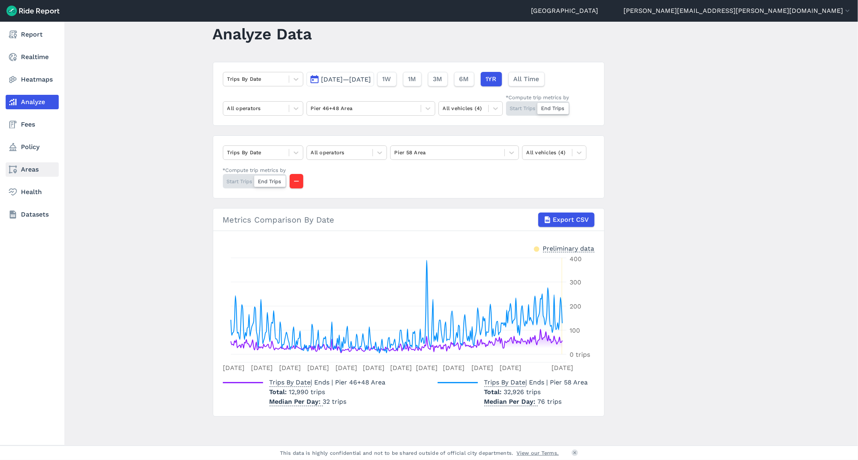
click at [30, 167] on link "Areas" at bounding box center [32, 169] width 53 height 14
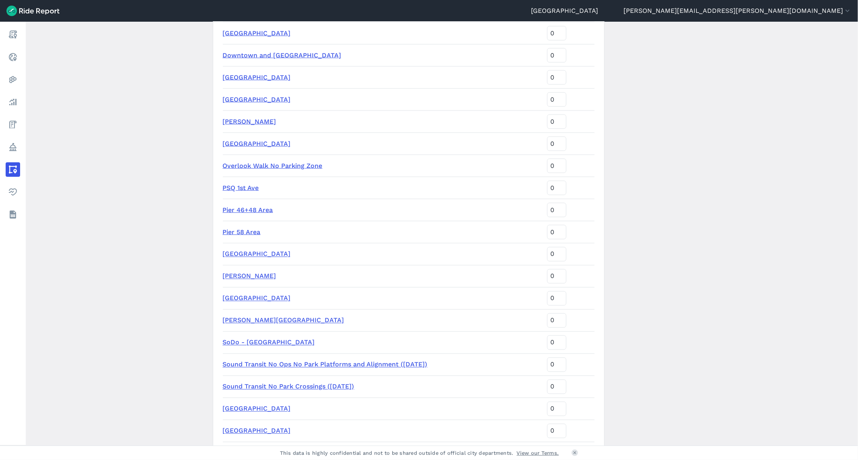
scroll to position [1055, 0]
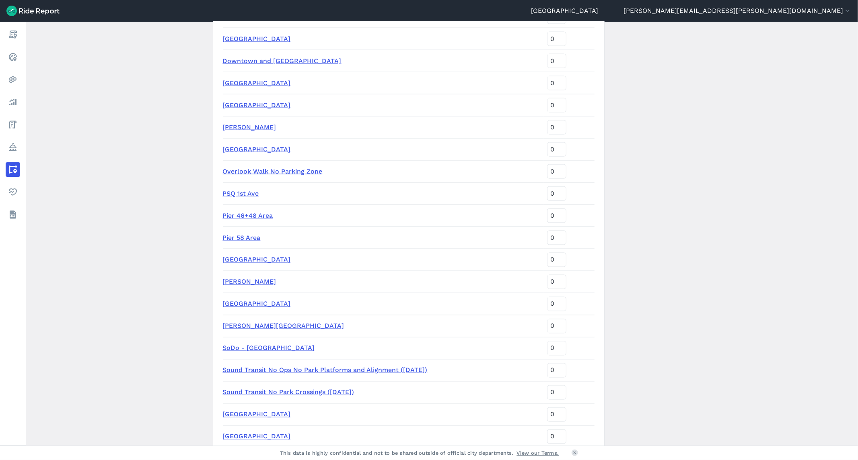
click at [240, 219] on td "Pier 46+48 Area" at bounding box center [383, 216] width 321 height 22
click at [240, 215] on link "Pier 46+48 Area" at bounding box center [248, 216] width 50 height 8
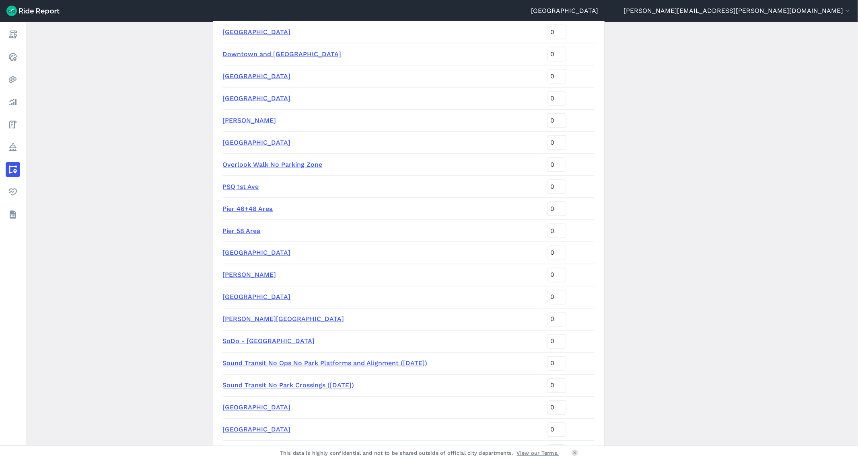
scroll to position [1055, 0]
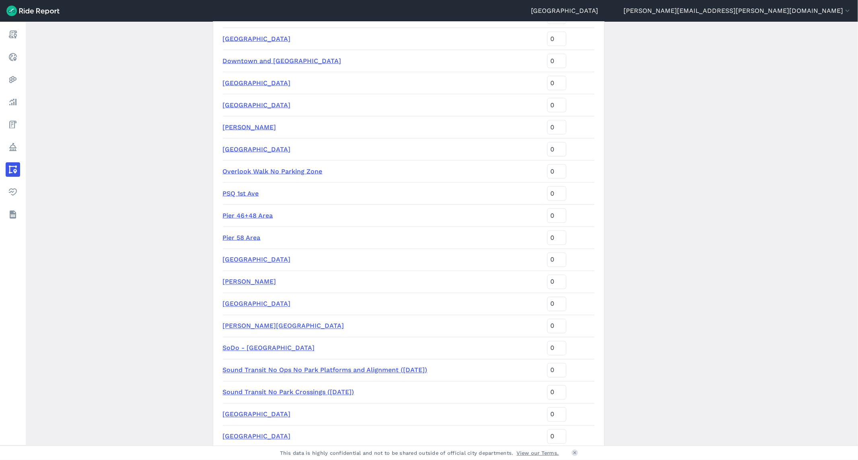
click at [244, 238] on link "Pier 58 Area" at bounding box center [242, 238] width 38 height 8
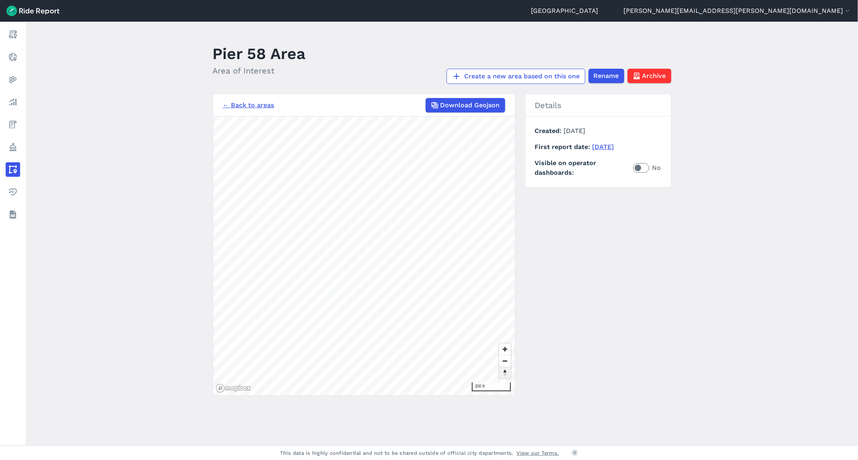
click at [507, 371] on div "300 ft" at bounding box center [364, 256] width 302 height 279
